Goal: Check status

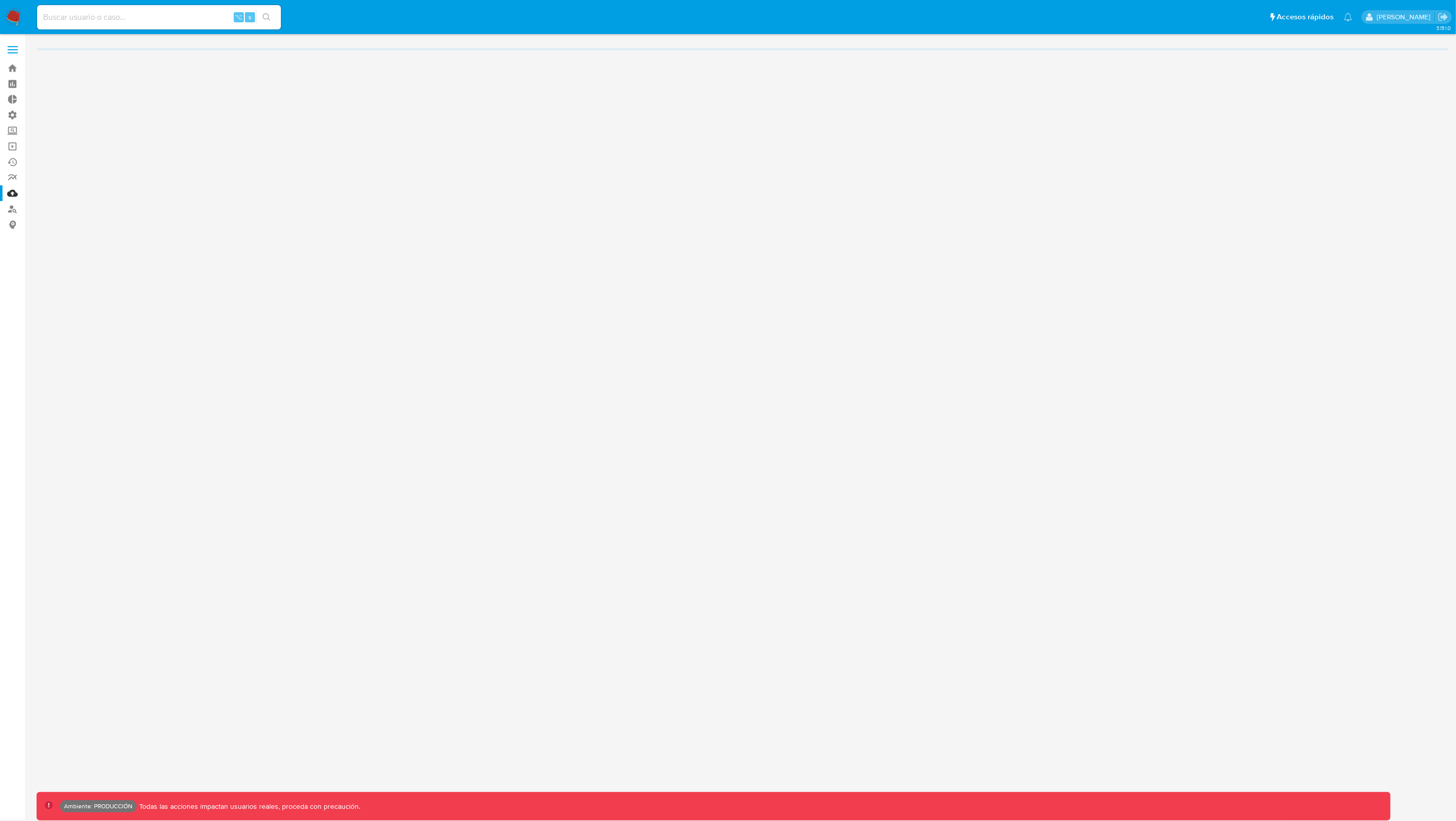
click at [148, 18] on input at bounding box center [159, 17] width 244 height 13
paste input "189583215"
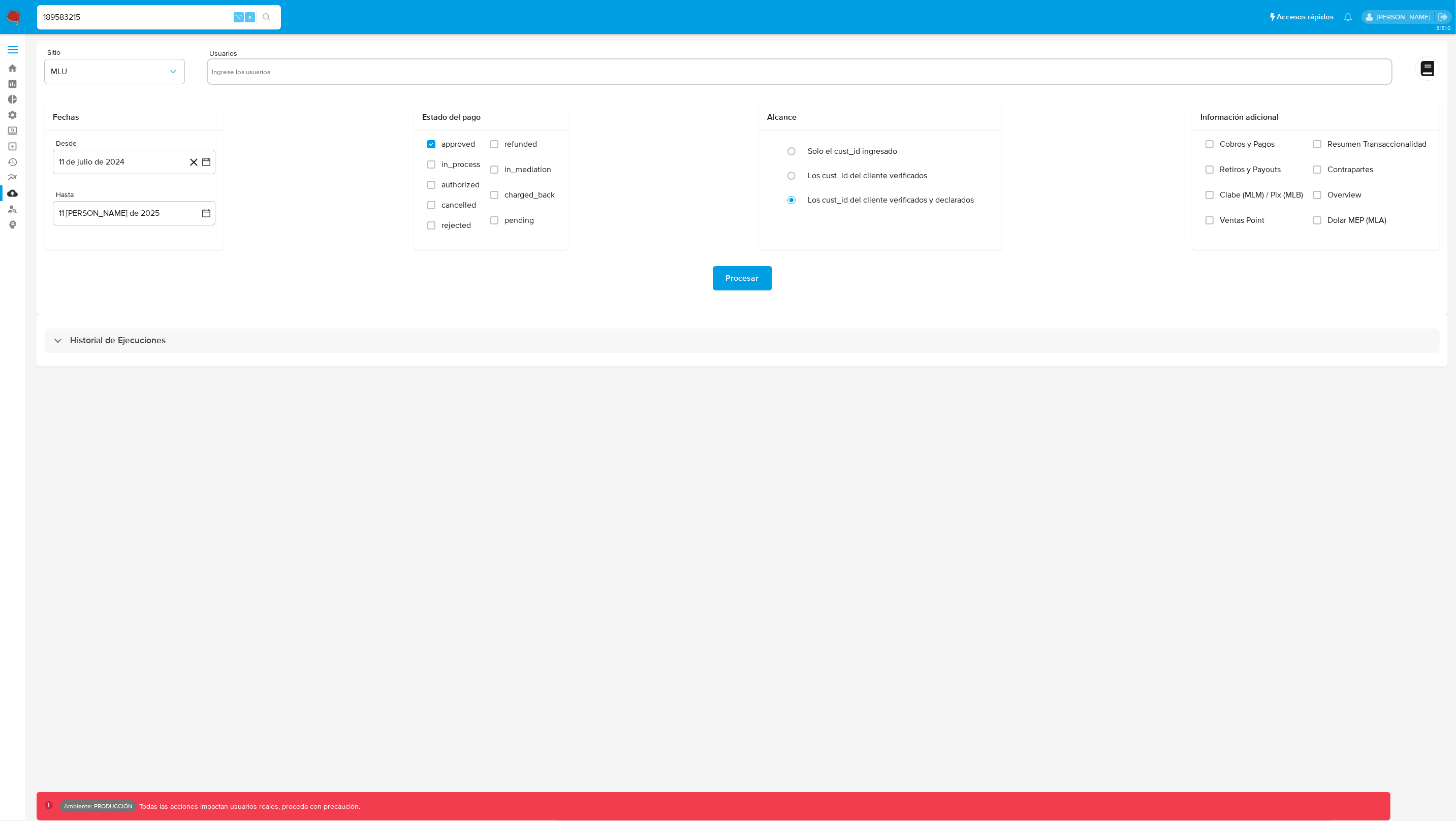
type input "189583215"
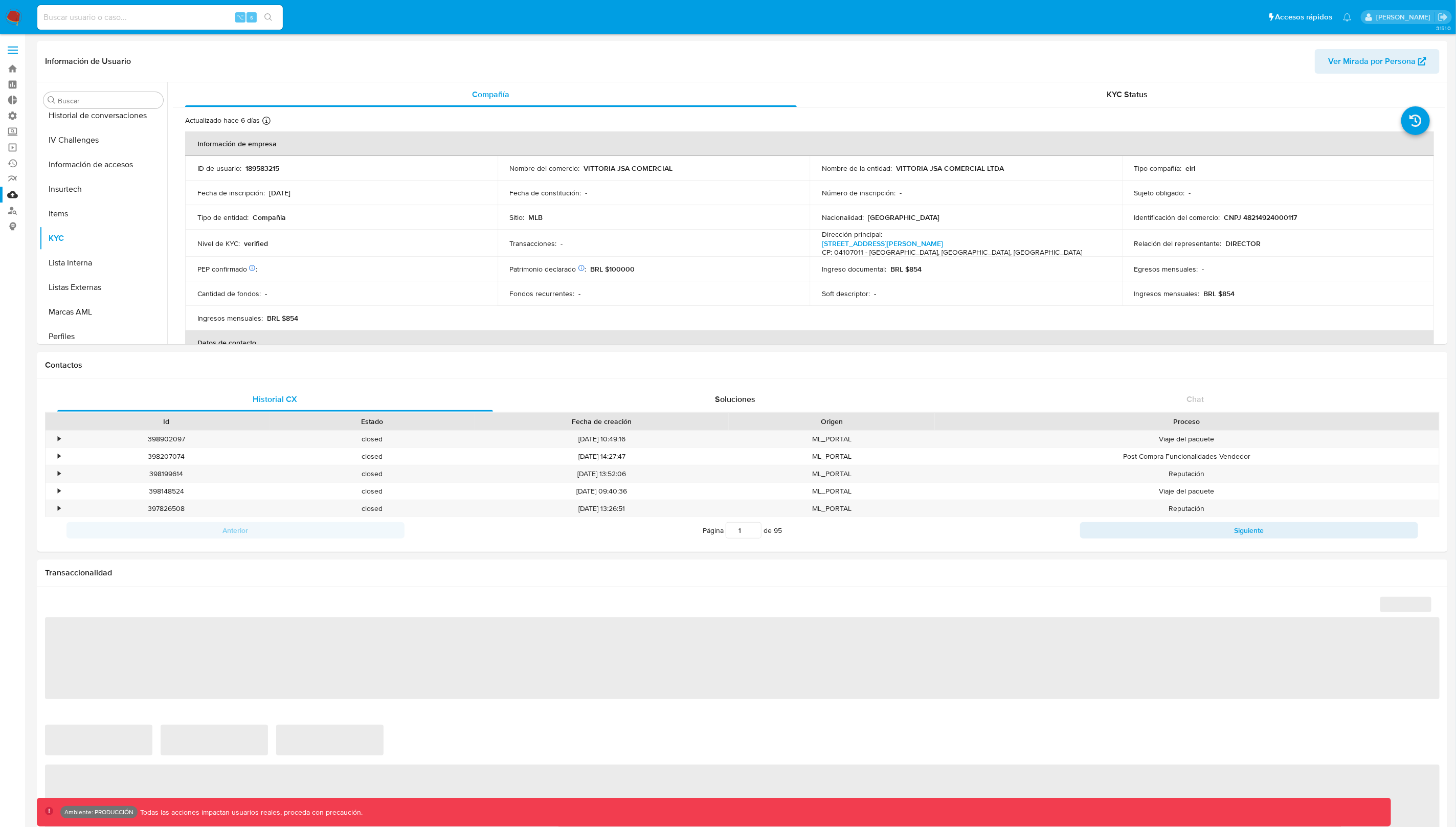
scroll to position [431, 0]
select select "10"
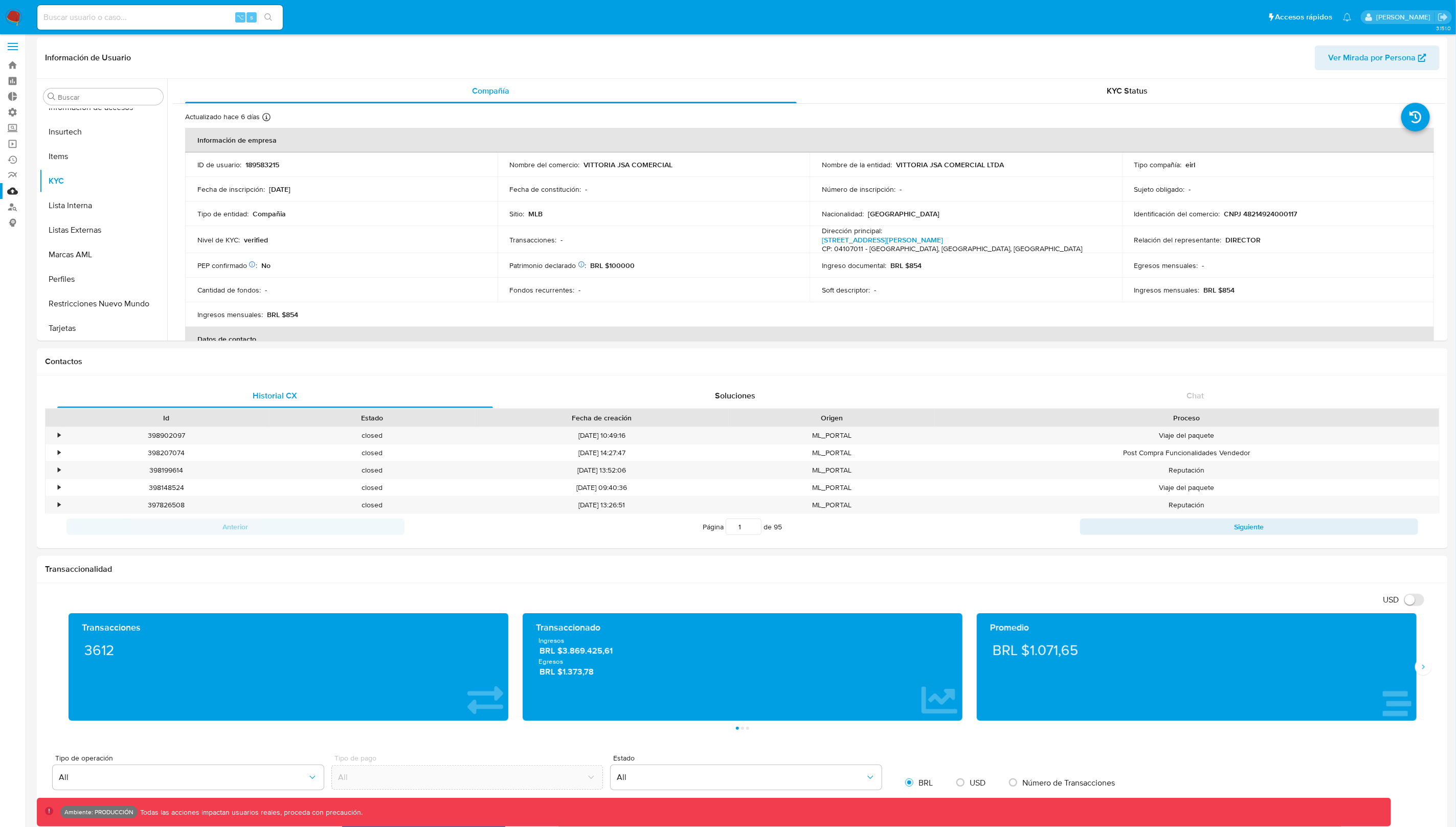
scroll to position [22, 0]
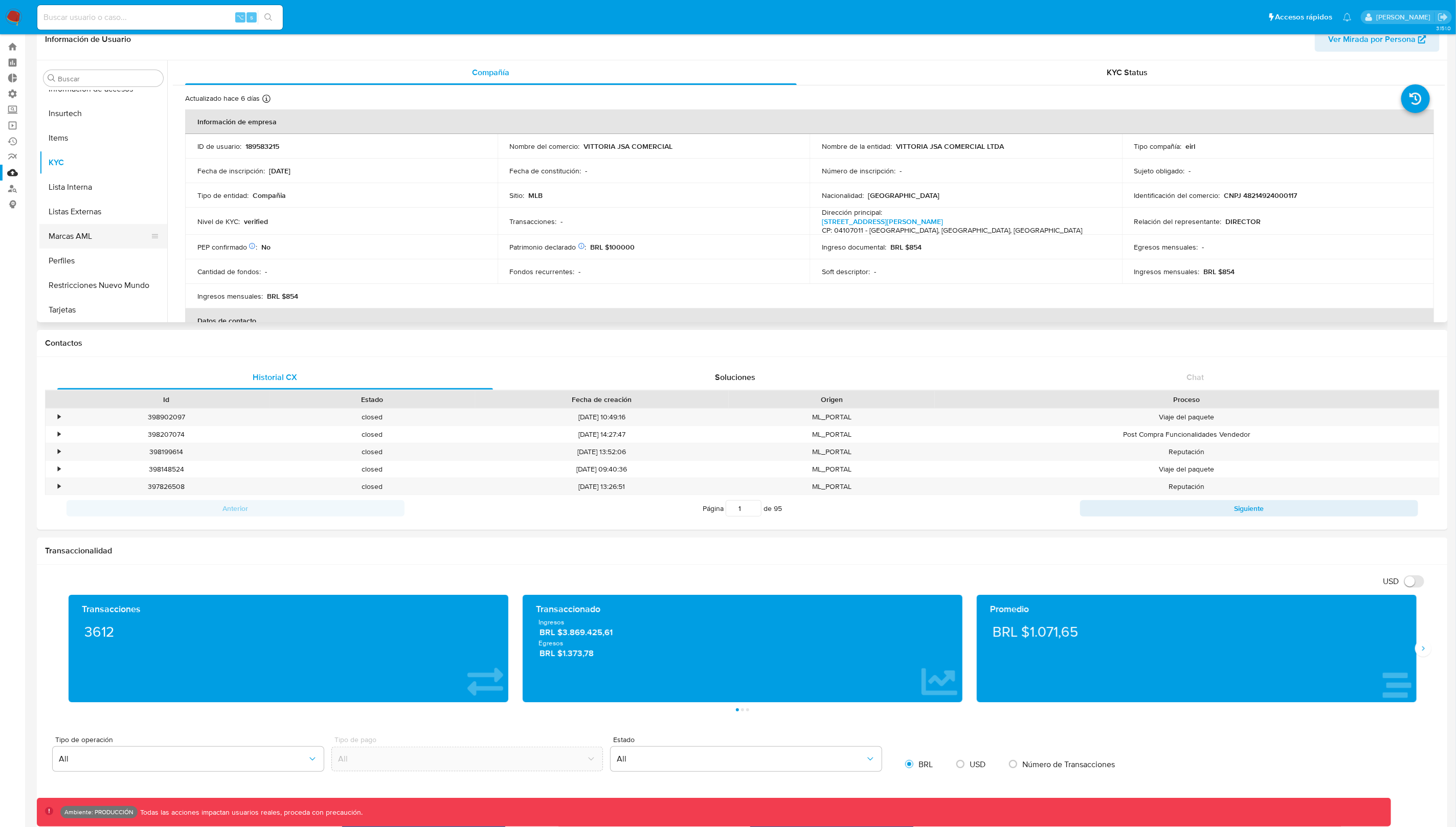
click at [86, 239] on button "Marcas AML" at bounding box center [99, 236] width 119 height 24
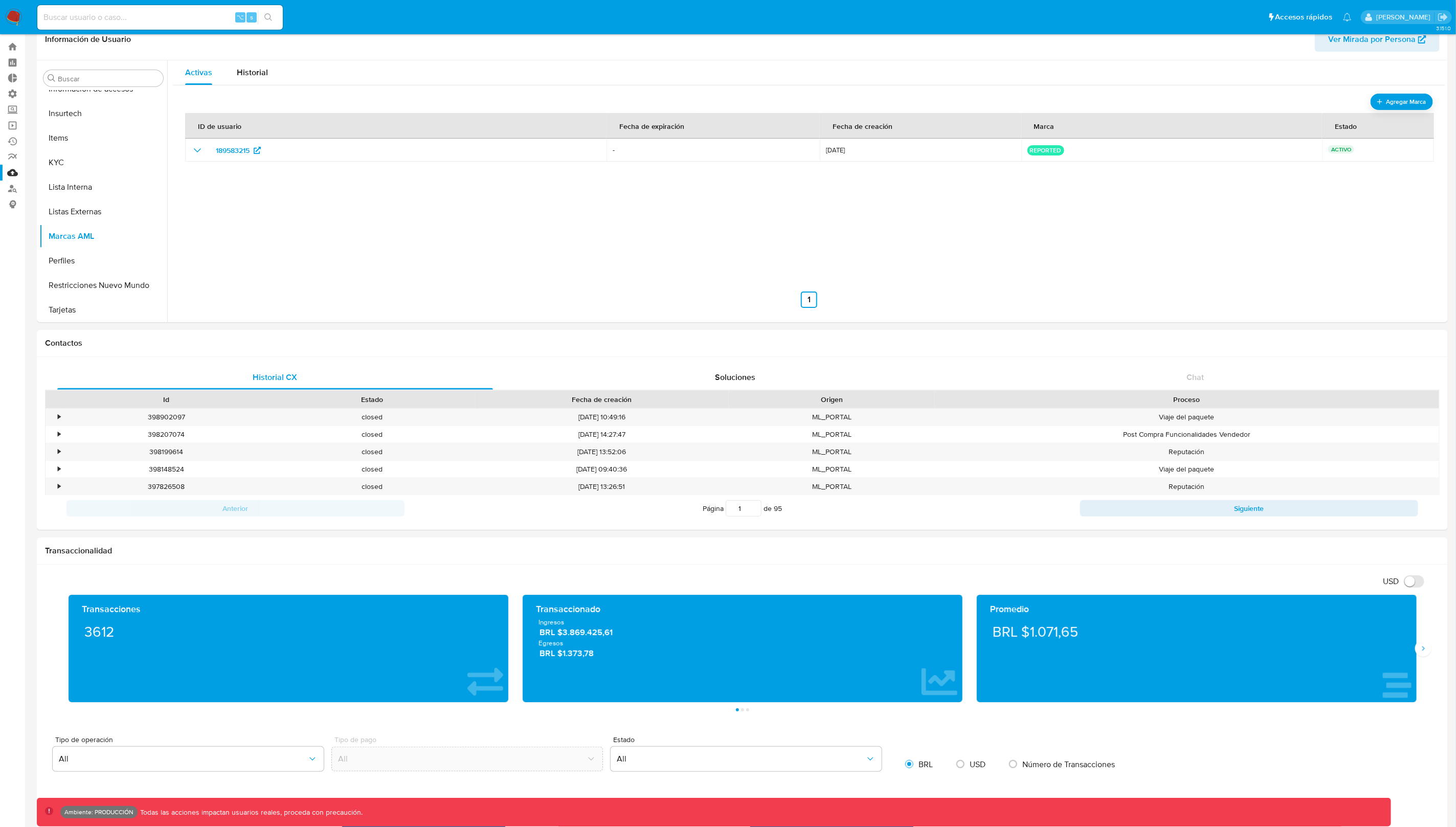
click at [159, 19] on input at bounding box center [160, 17] width 245 height 13
paste input "625337201"
type input "625337201"
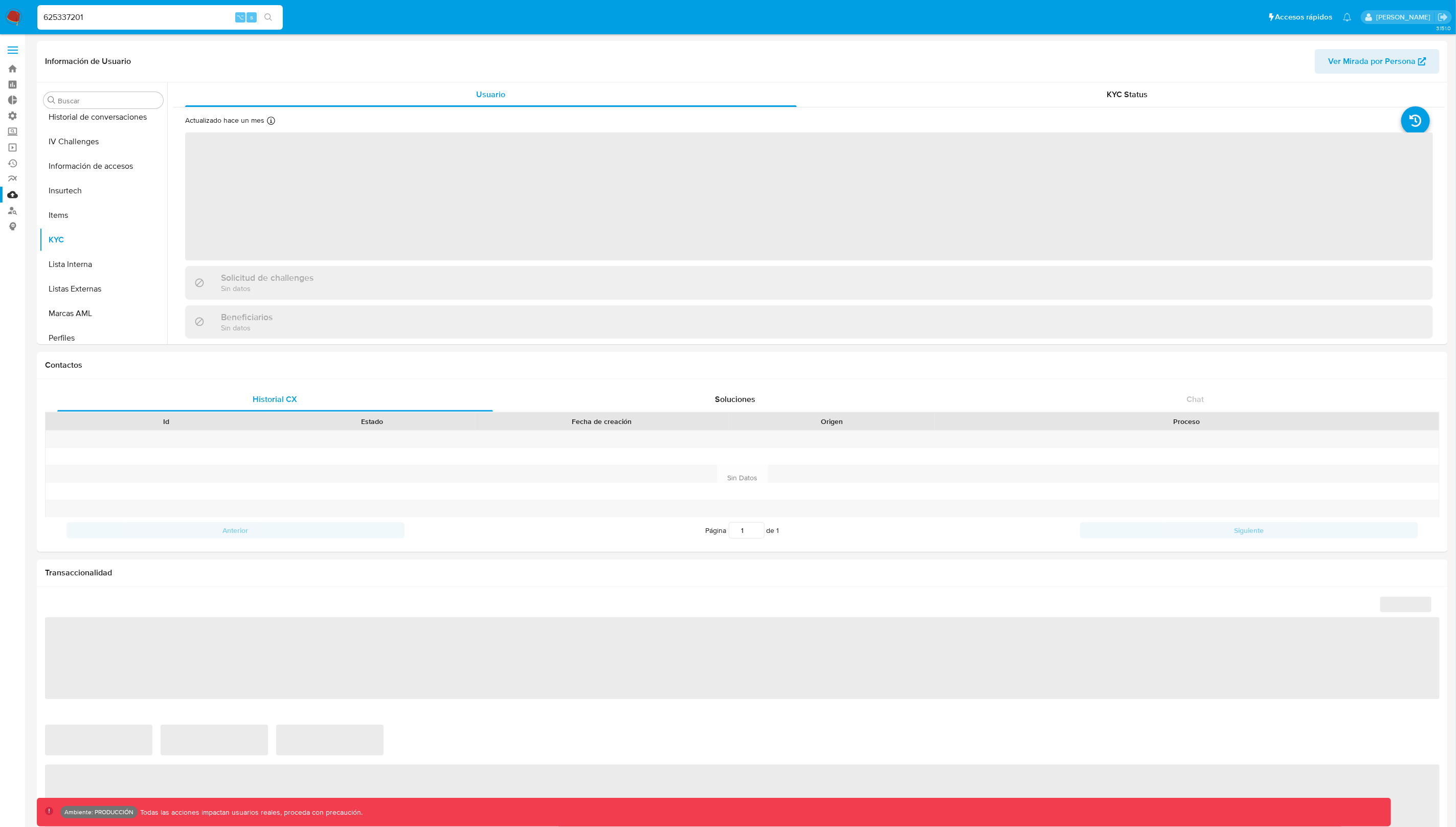
scroll to position [407, 0]
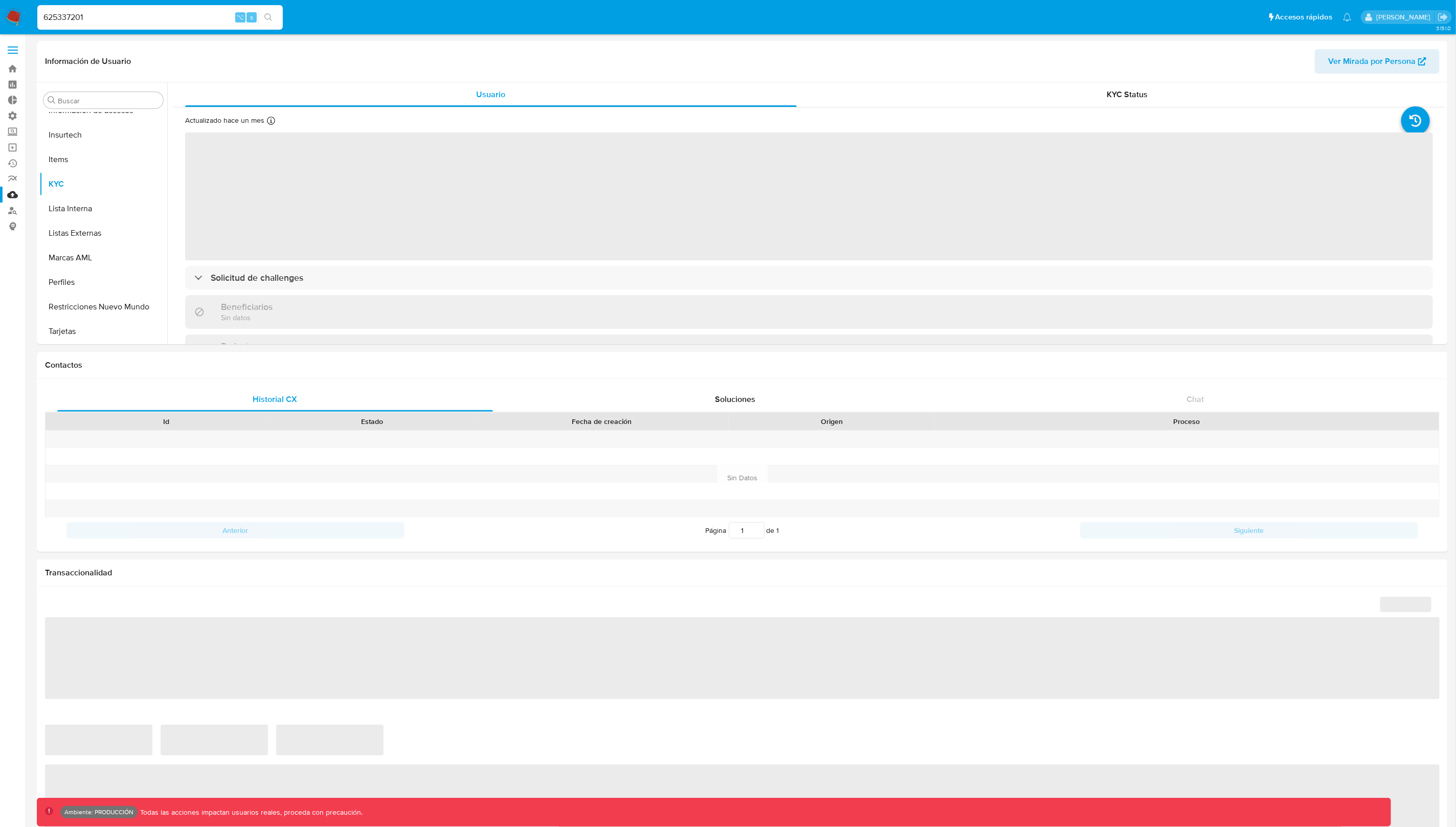
select select "10"
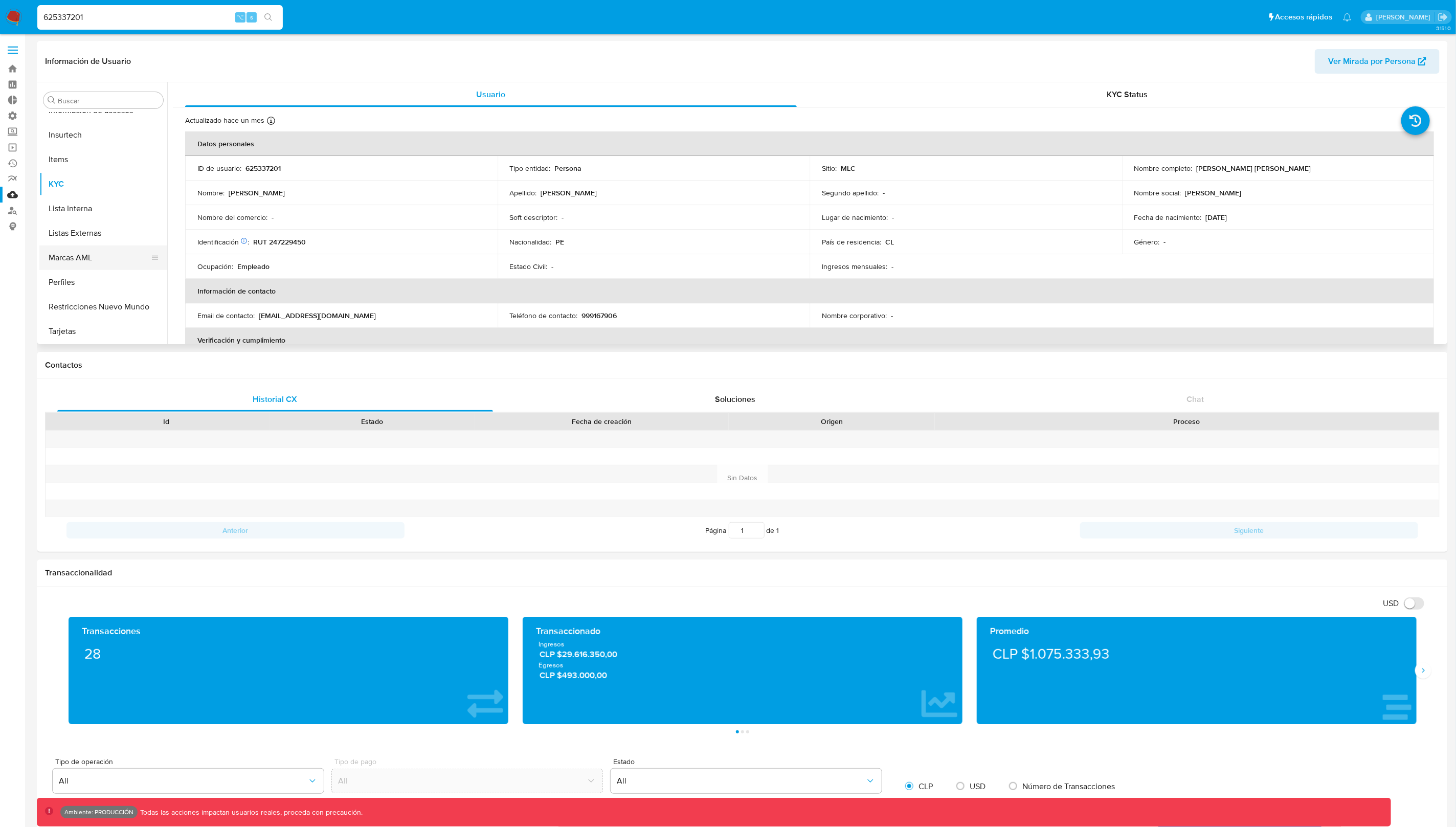
click at [85, 254] on button "Marcas AML" at bounding box center [99, 257] width 119 height 24
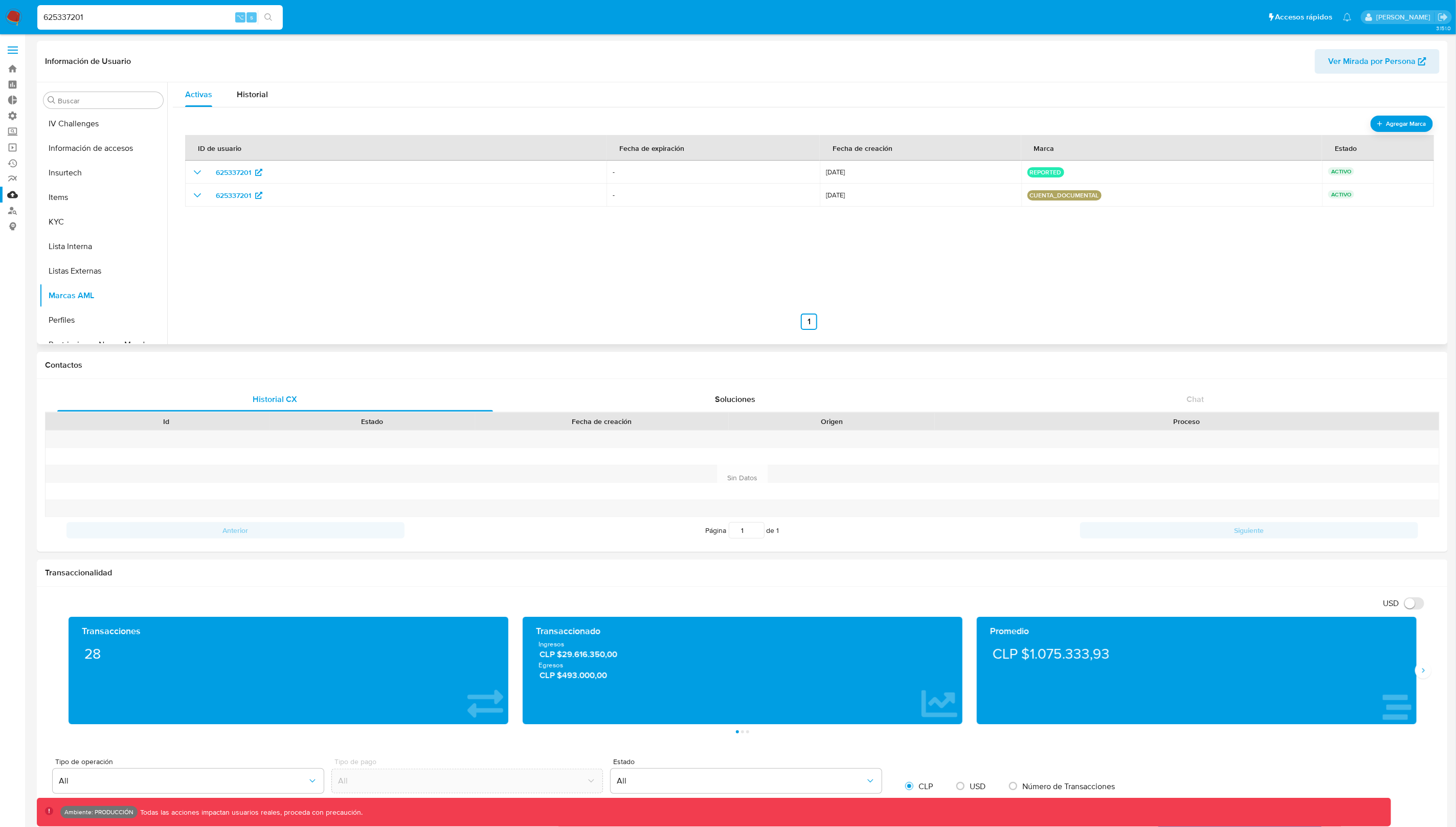
scroll to position [178, 0]
click at [94, 245] on button "Historial Casos" at bounding box center [99, 242] width 119 height 24
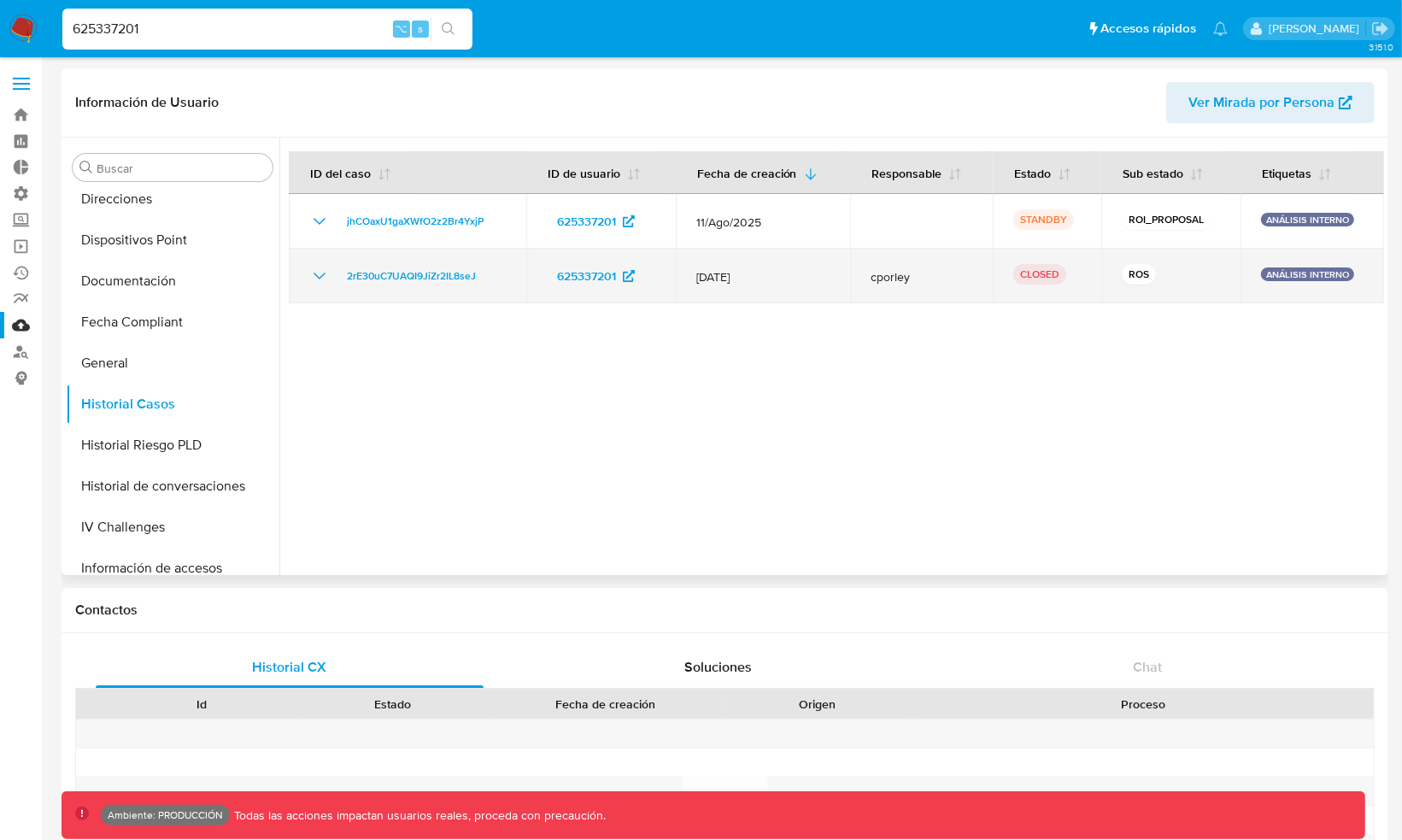
drag, startPoint x: 1018, startPoint y: 266, endPoint x: 1139, endPoint y: 283, distance: 122.2
click at [1138, 283] on tr "2rE30uC7UAQI9JiZr2IL8seJ 625337201 [DATE] cporley CLOSED ROS ANÁLISIS INTERNO" at bounding box center [836, 277] width 1095 height 55
click at [1139, 277] on p "ROS" at bounding box center [1139, 275] width 34 height 21
